Goal: Go to known website: Go to known website

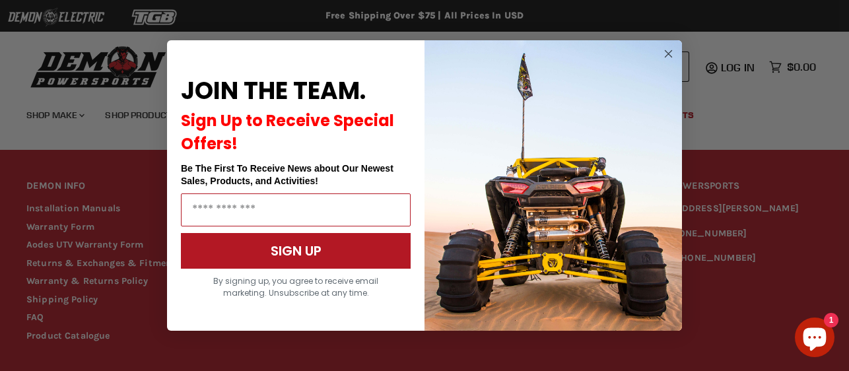
scroll to position [445, 0]
